Goal: Find specific page/section: Find specific page/section

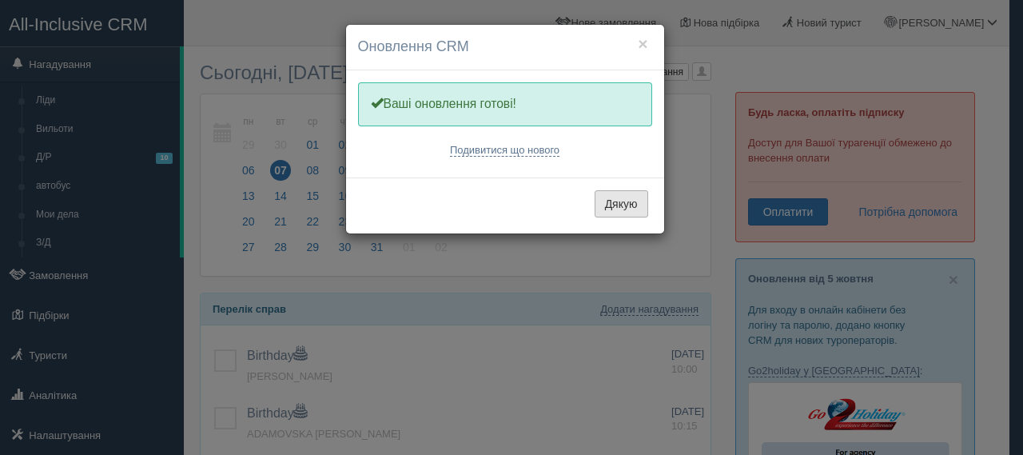
click at [621, 202] on button "Дякую" at bounding box center [622, 203] width 54 height 27
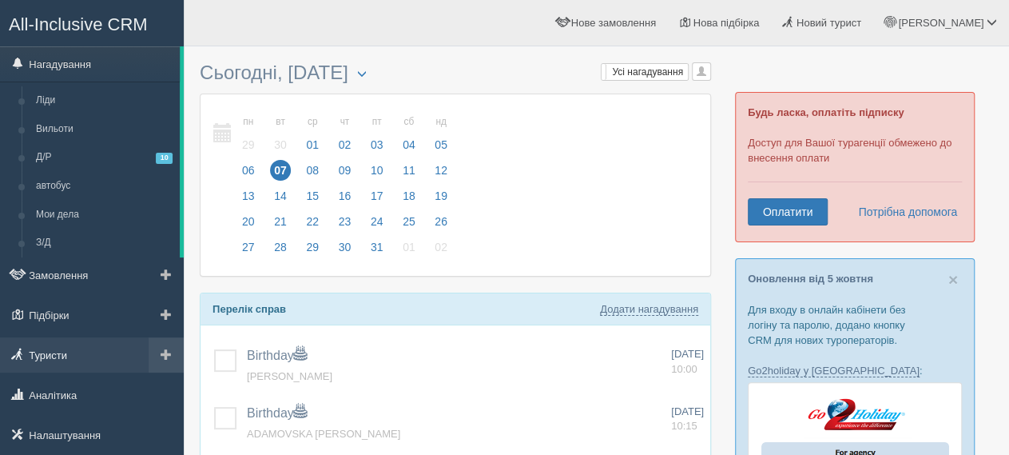
click at [78, 349] on link "Туристи" at bounding box center [92, 354] width 184 height 35
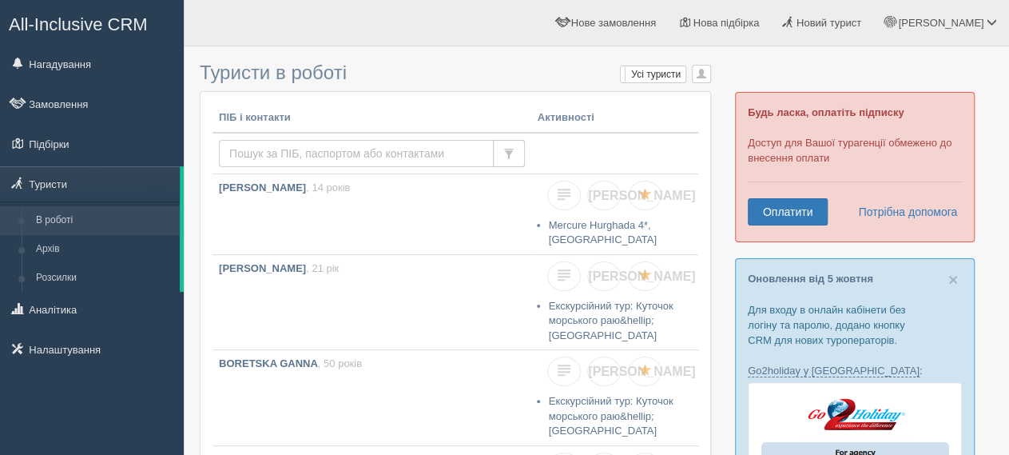
click at [320, 149] on input "text" at bounding box center [356, 153] width 275 height 27
paste input "[PERSON_NAME]"
type input "MARCHENKO OLEKSANDR"
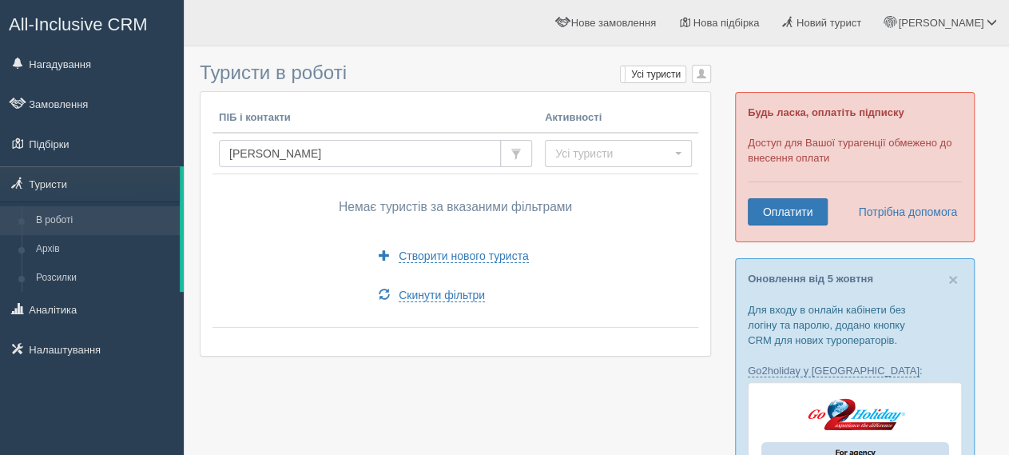
click at [229, 155] on input "MARCHENKO OLEKSANDR" at bounding box center [360, 153] width 282 height 27
drag, startPoint x: 395, startPoint y: 149, endPoint x: 108, endPoint y: 146, distance: 286.9
click at [219, 145] on input "MARCHENKO OLEKSANDR" at bounding box center [360, 153] width 282 height 27
paste input "SOSIEDOVA VIOLETTA"
type input "SOSIEDOVA VIOLETTA"
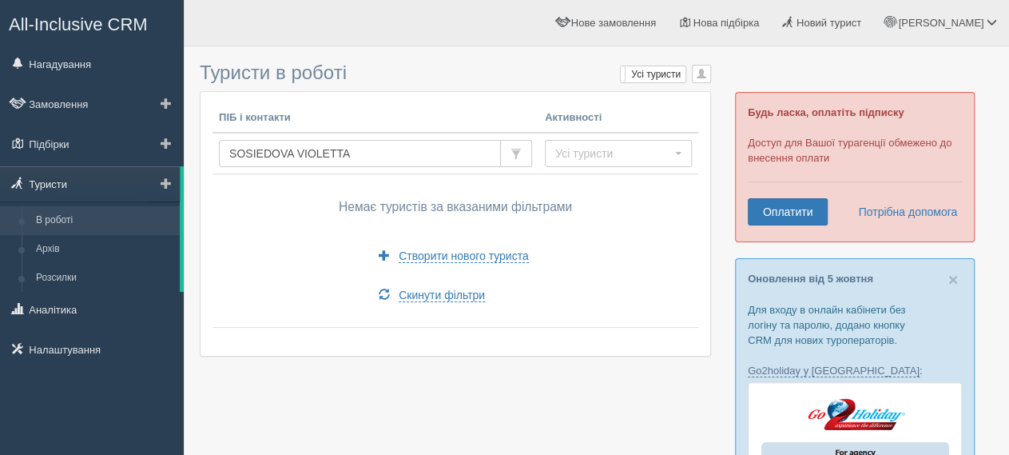
click at [73, 185] on link "Туристи" at bounding box center [90, 183] width 180 height 35
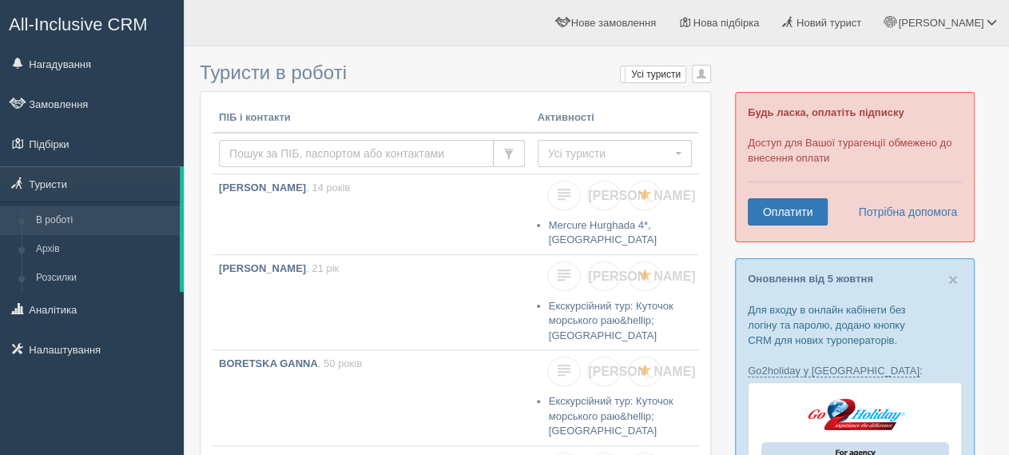
click at [257, 149] on input "text" at bounding box center [356, 153] width 275 height 27
paste input "SOSIEDOVA VIOLETTA"
type input "SOSIEDOVA VIOLETTA"
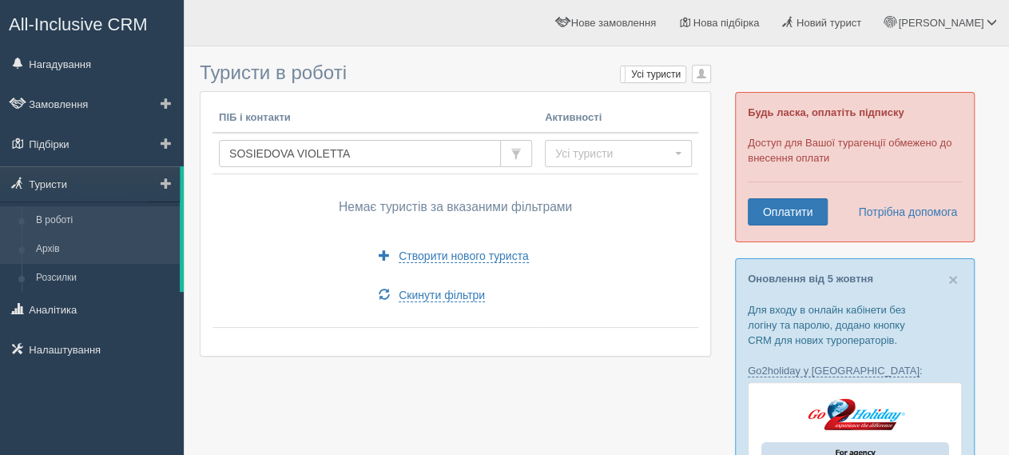
click at [99, 247] on link "Архів" at bounding box center [104, 249] width 151 height 29
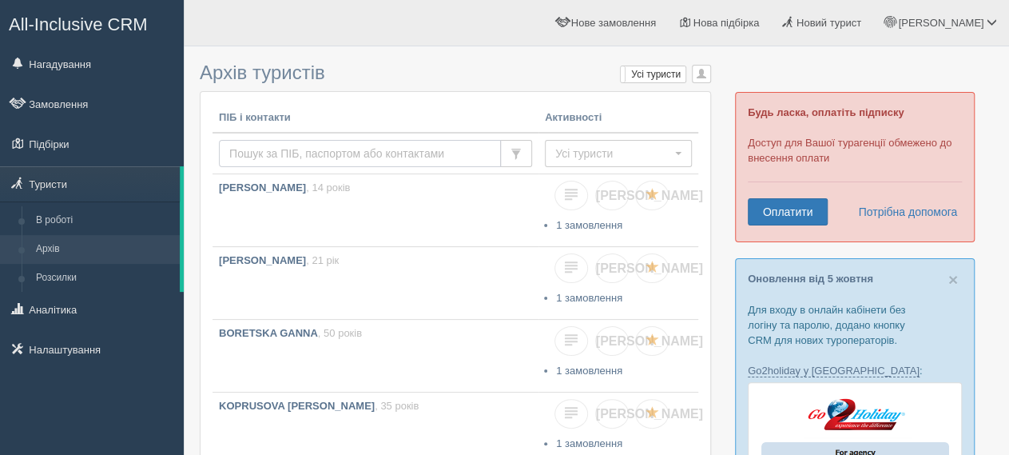
click at [320, 148] on input "text" at bounding box center [360, 153] width 282 height 27
paste input "SOSIEDOVA VIOLETTA"
type input "SOSIEDOVA VIOLETTA"
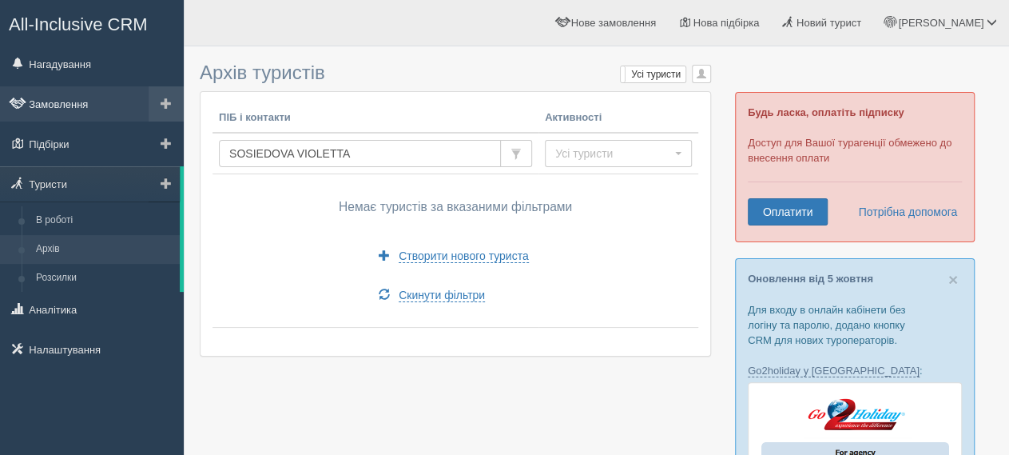
click at [90, 100] on link "Замовлення" at bounding box center [92, 103] width 184 height 35
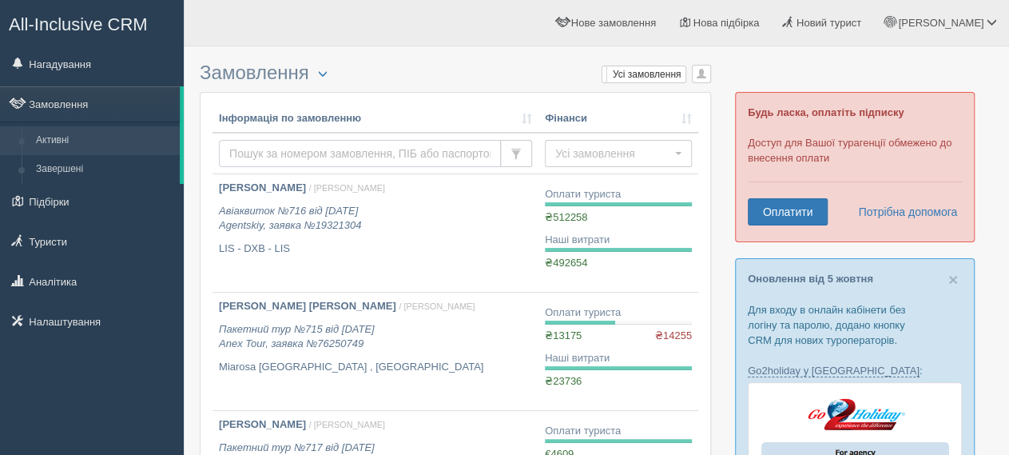
click at [359, 151] on input "text" at bounding box center [360, 153] width 282 height 27
paste input "SOSIEDOVA VIOLETTA"
type input "SOSIEDOVA VIOLETTA"
